Goal: Transaction & Acquisition: Subscribe to service/newsletter

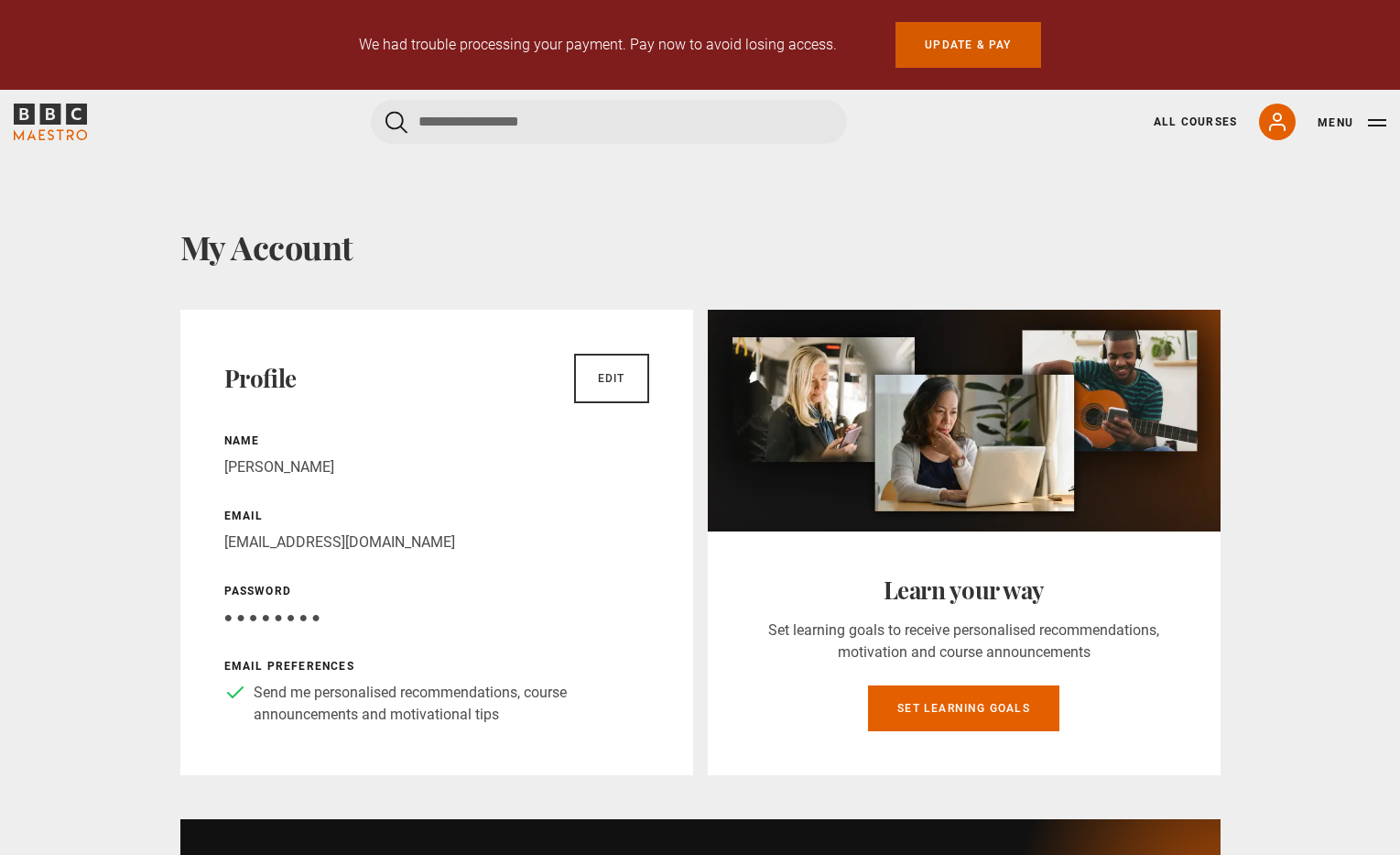
click at [944, 41] on link "Update & Pay" at bounding box center [968, 44] width 145 height 46
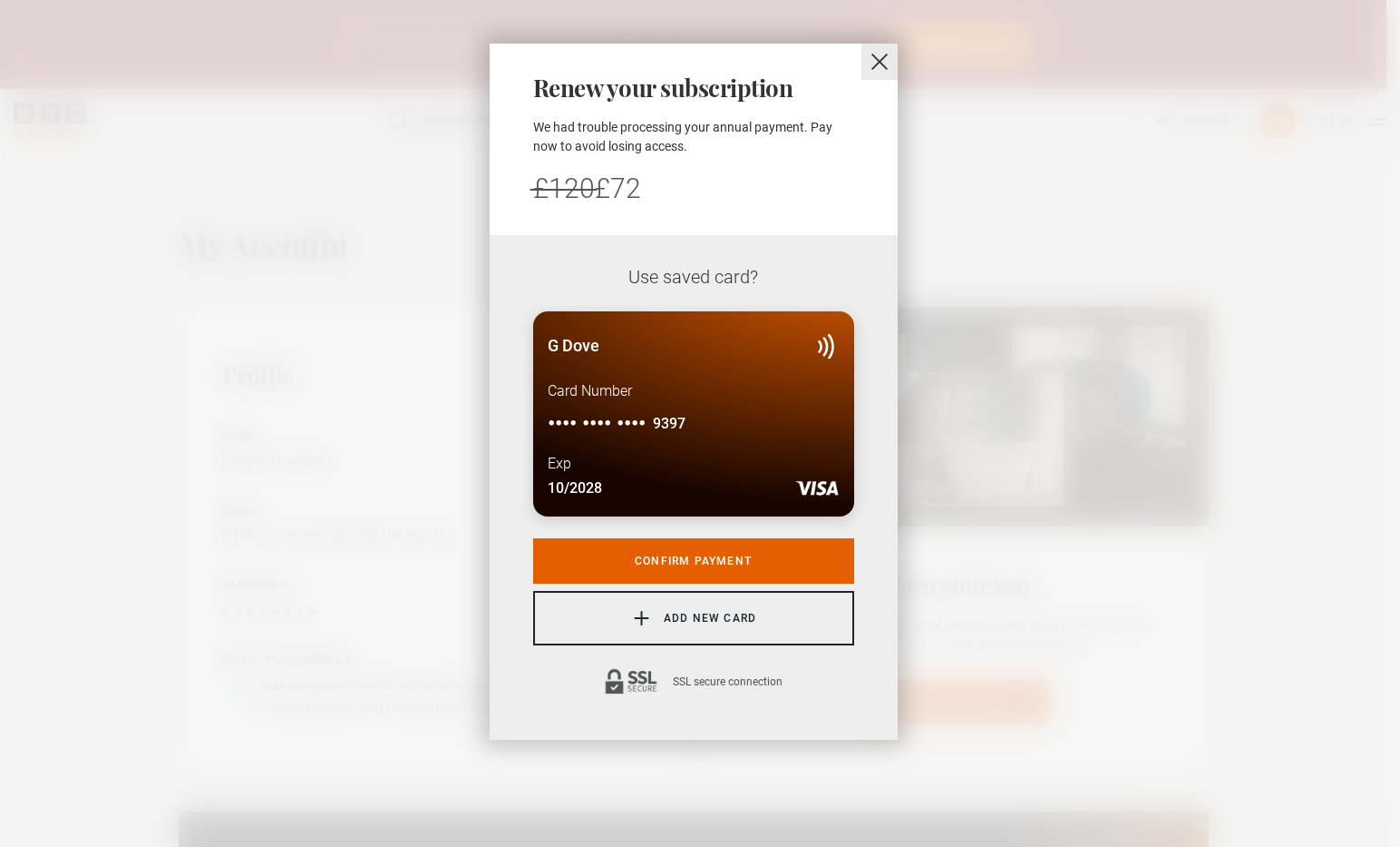
click at [879, 60] on button "close" at bounding box center [879, 61] width 36 height 36
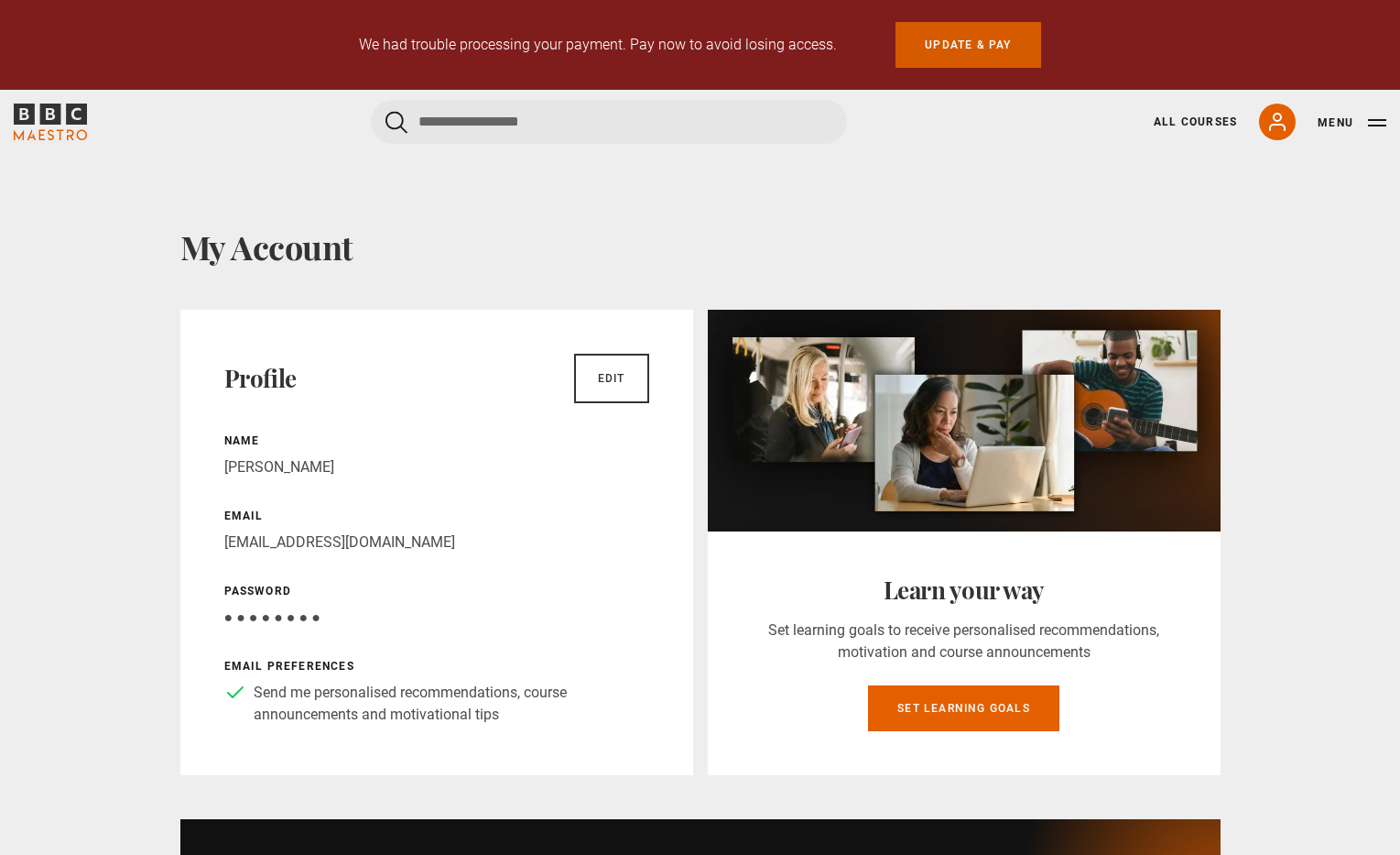
click at [965, 48] on link "Update & Pay" at bounding box center [968, 44] width 145 height 46
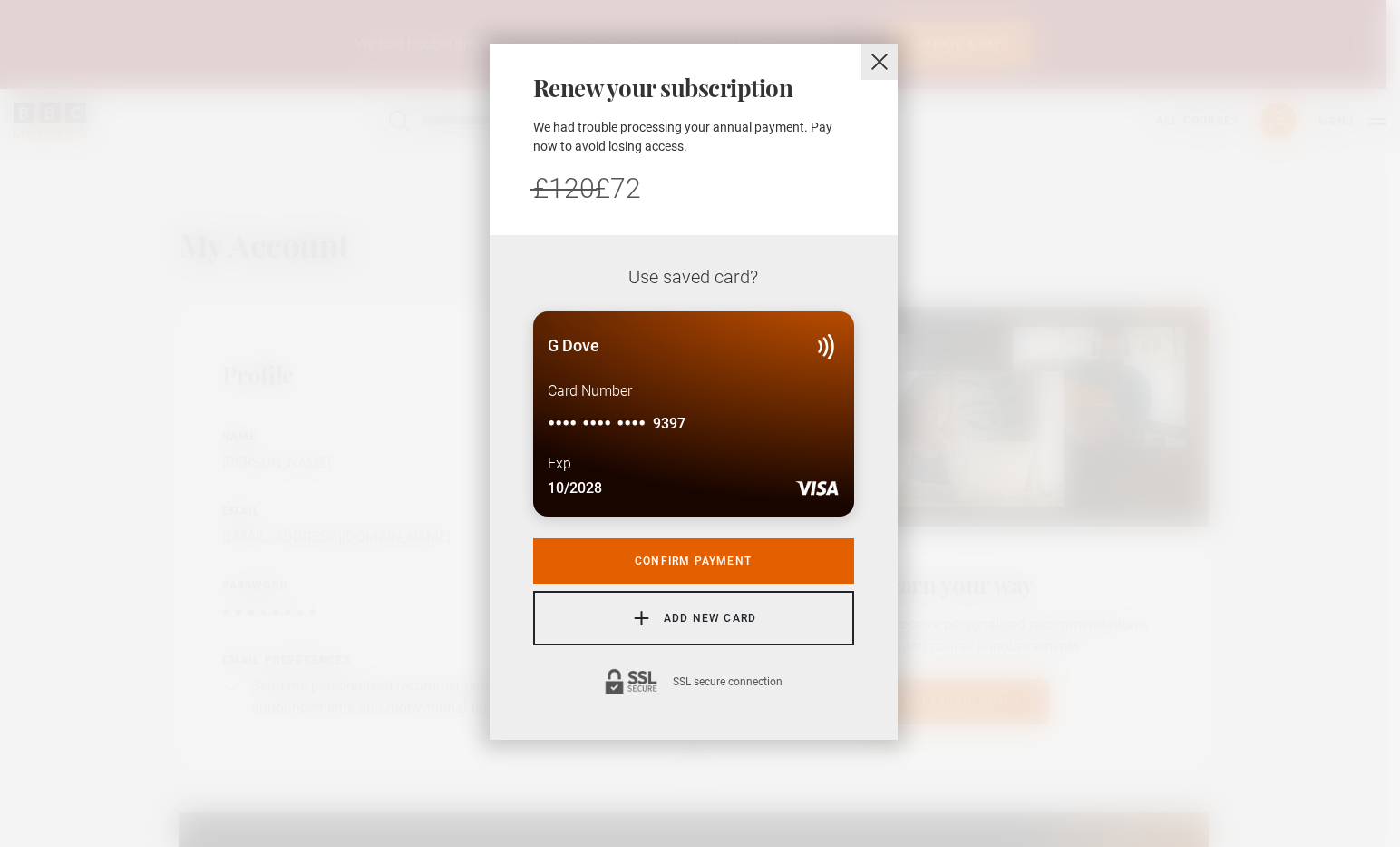
click at [879, 61] on button "close" at bounding box center [879, 61] width 36 height 36
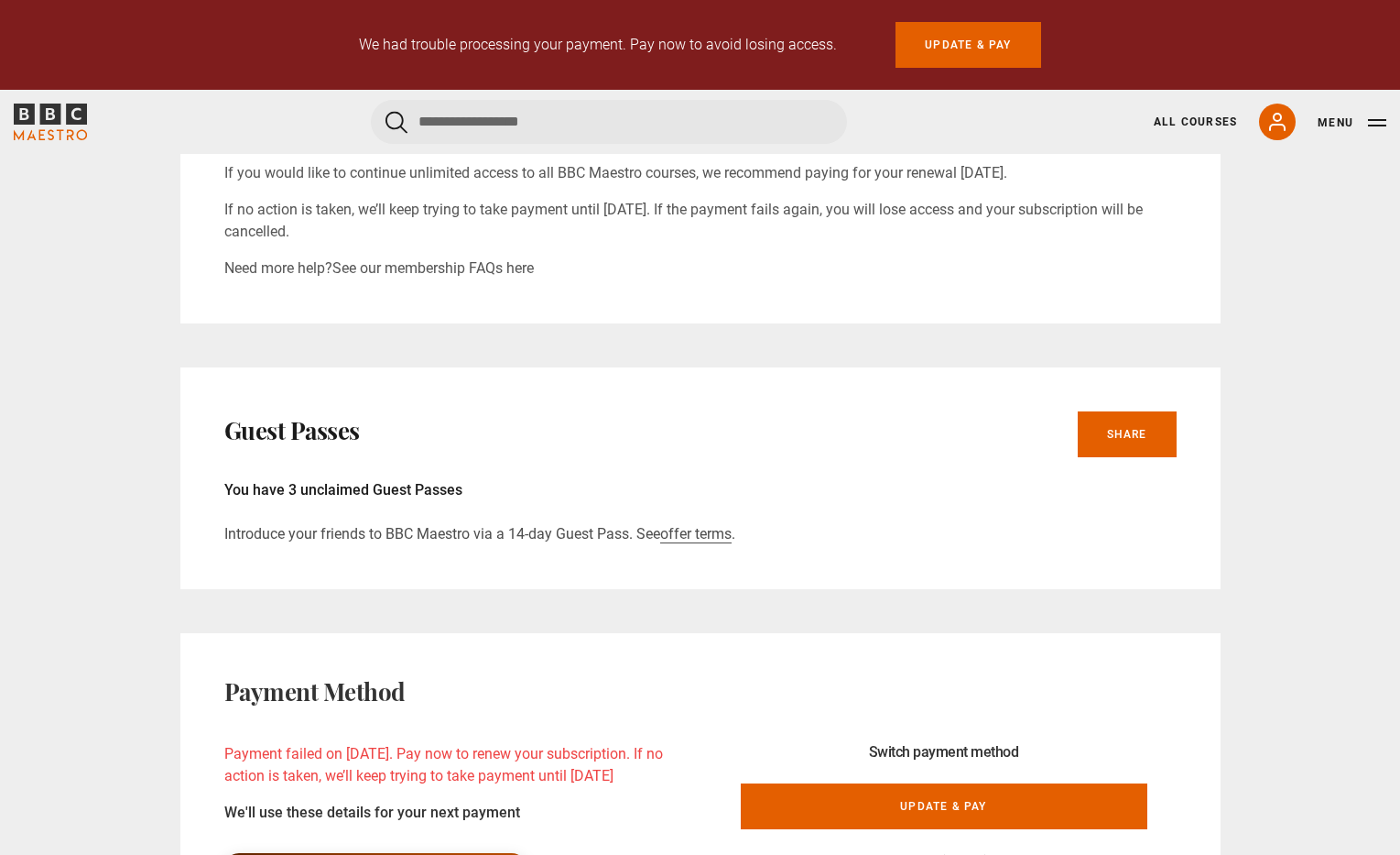
scroll to position [1203, 0]
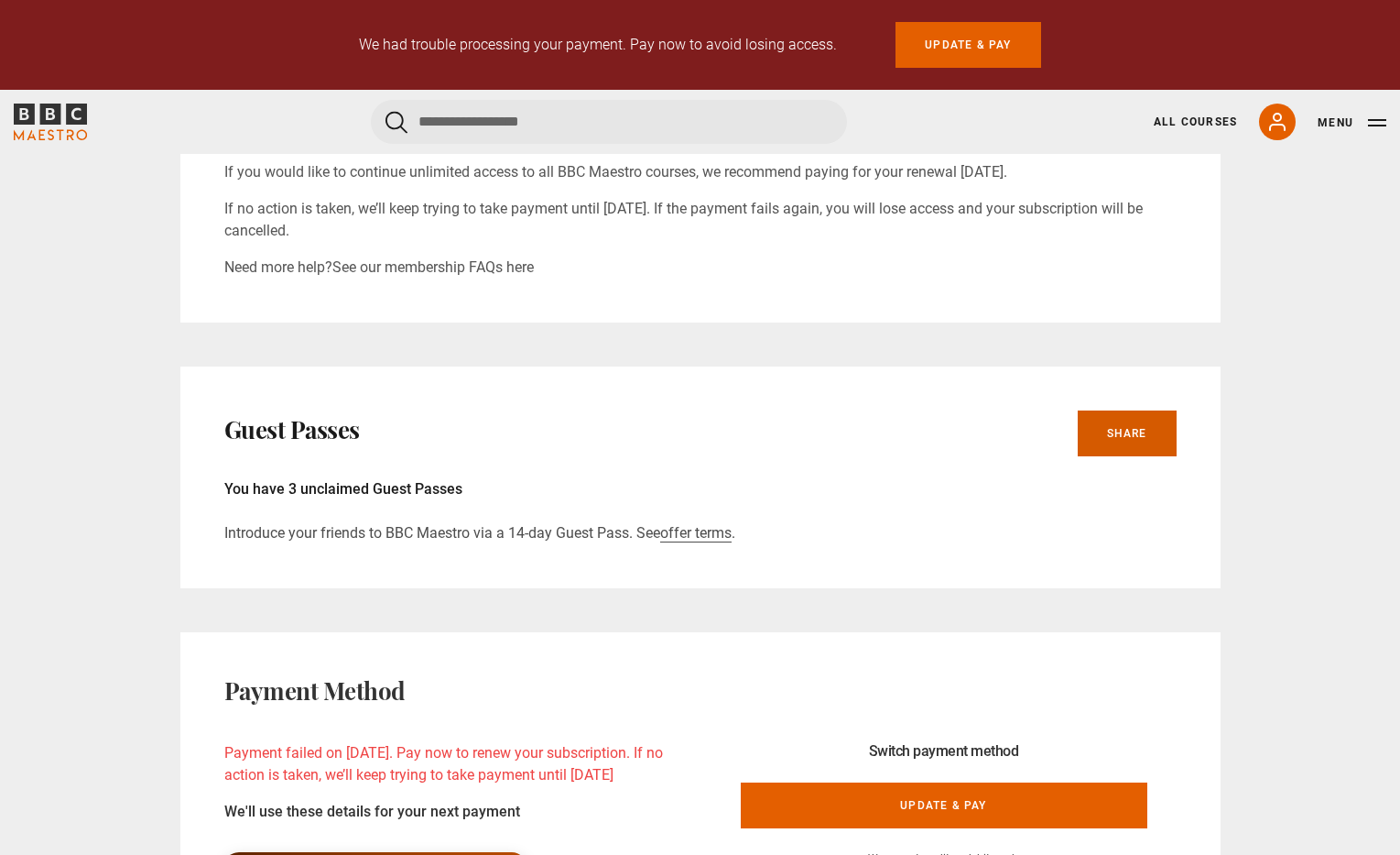
click at [1115, 428] on link "Share" at bounding box center [1126, 433] width 99 height 46
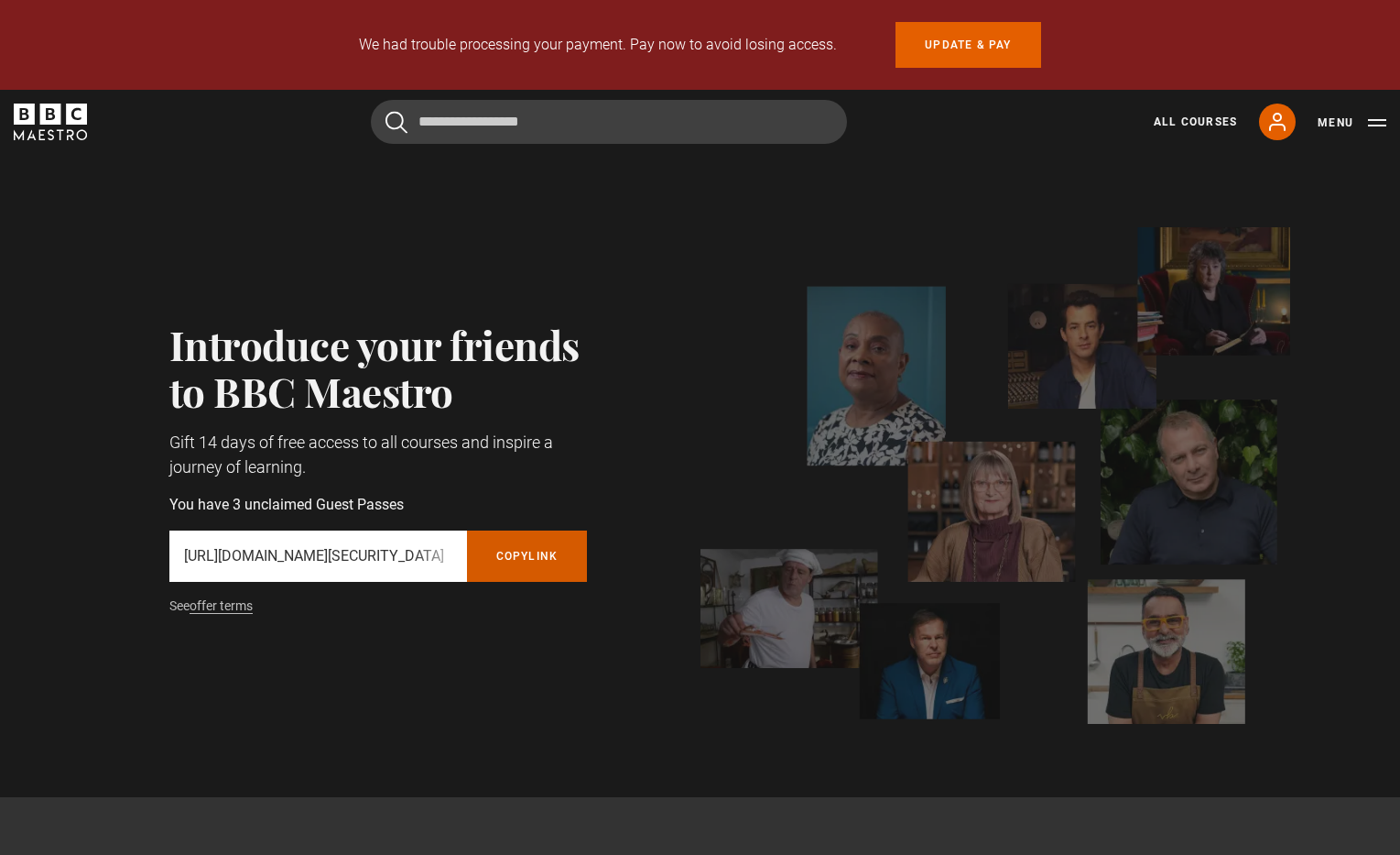
click at [525, 549] on button "Copy referral link" at bounding box center [528, 556] width 121 height 51
